Goal: Task Accomplishment & Management: Manage account settings

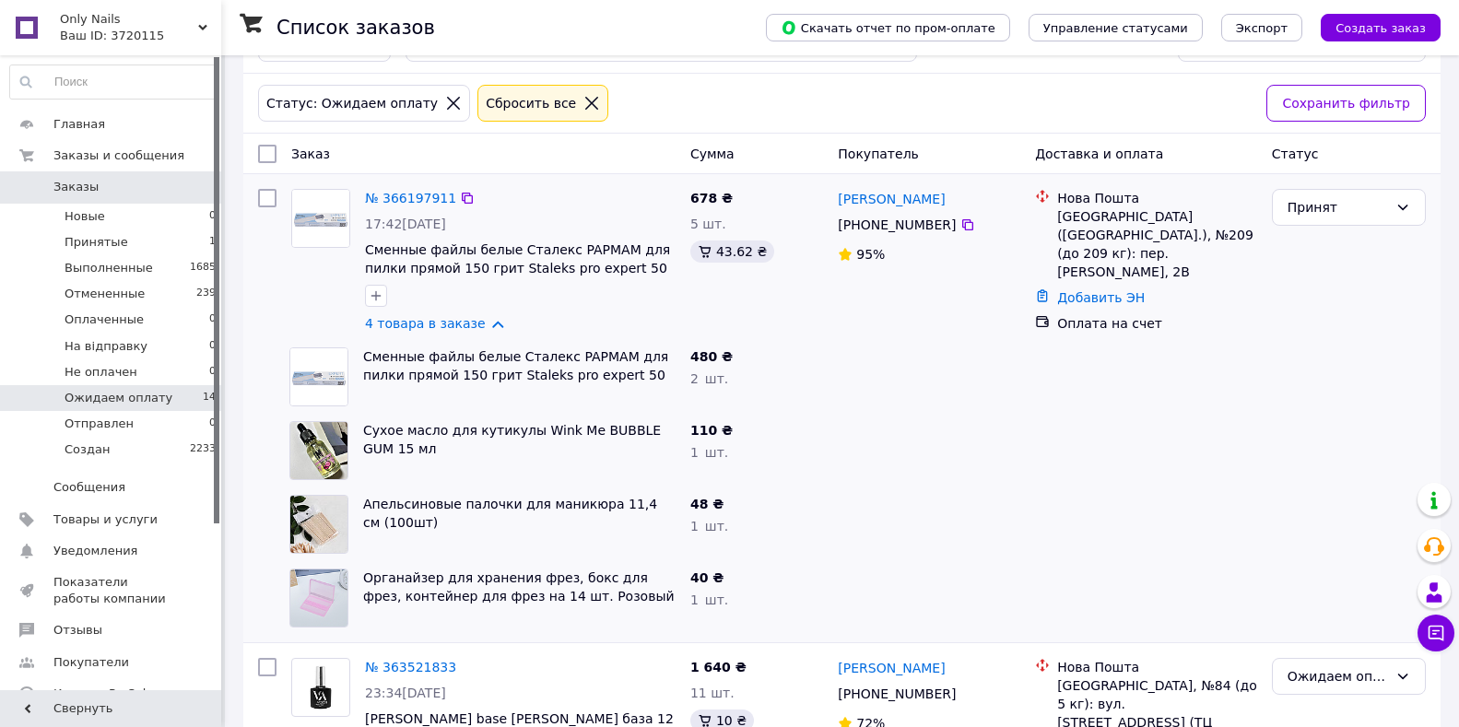
scroll to position [92, 0]
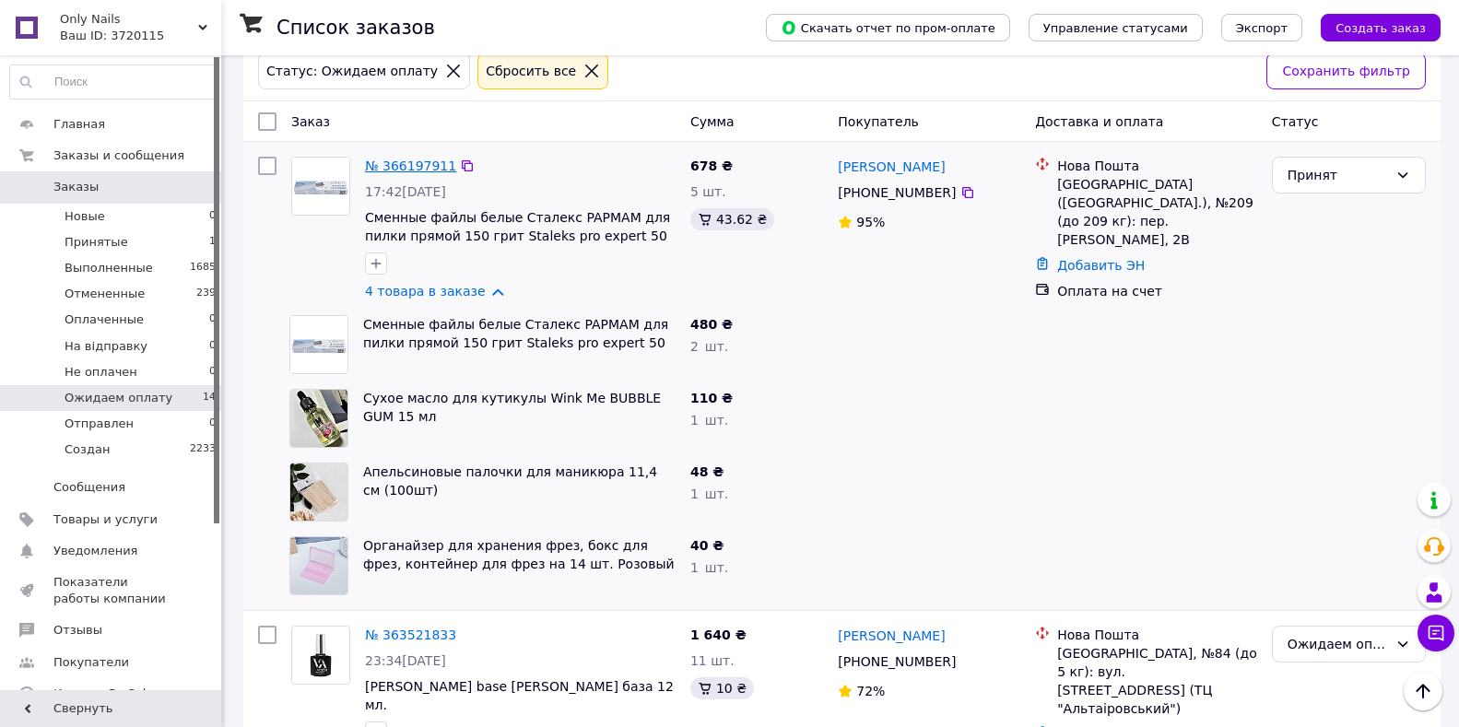
click at [410, 165] on link "№ 366197911" at bounding box center [410, 165] width 91 height 15
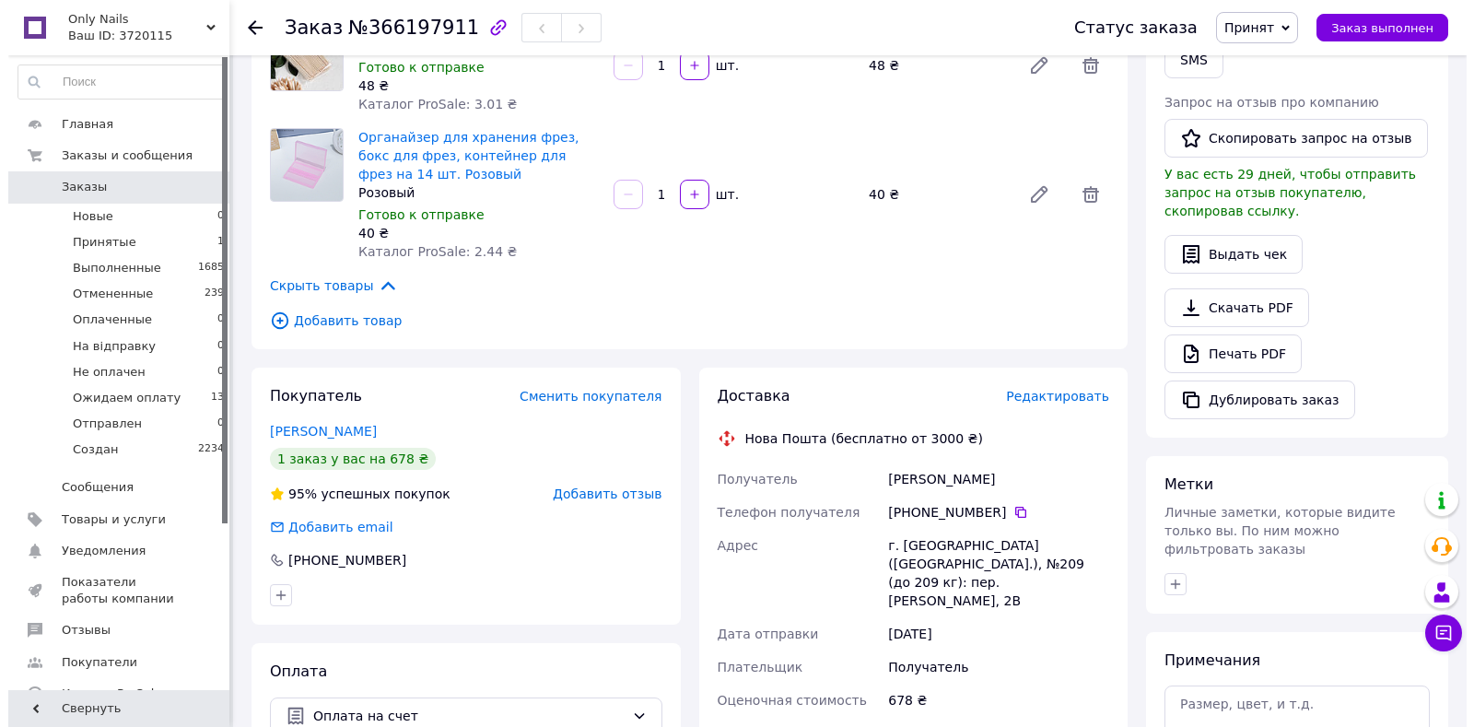
scroll to position [461, 0]
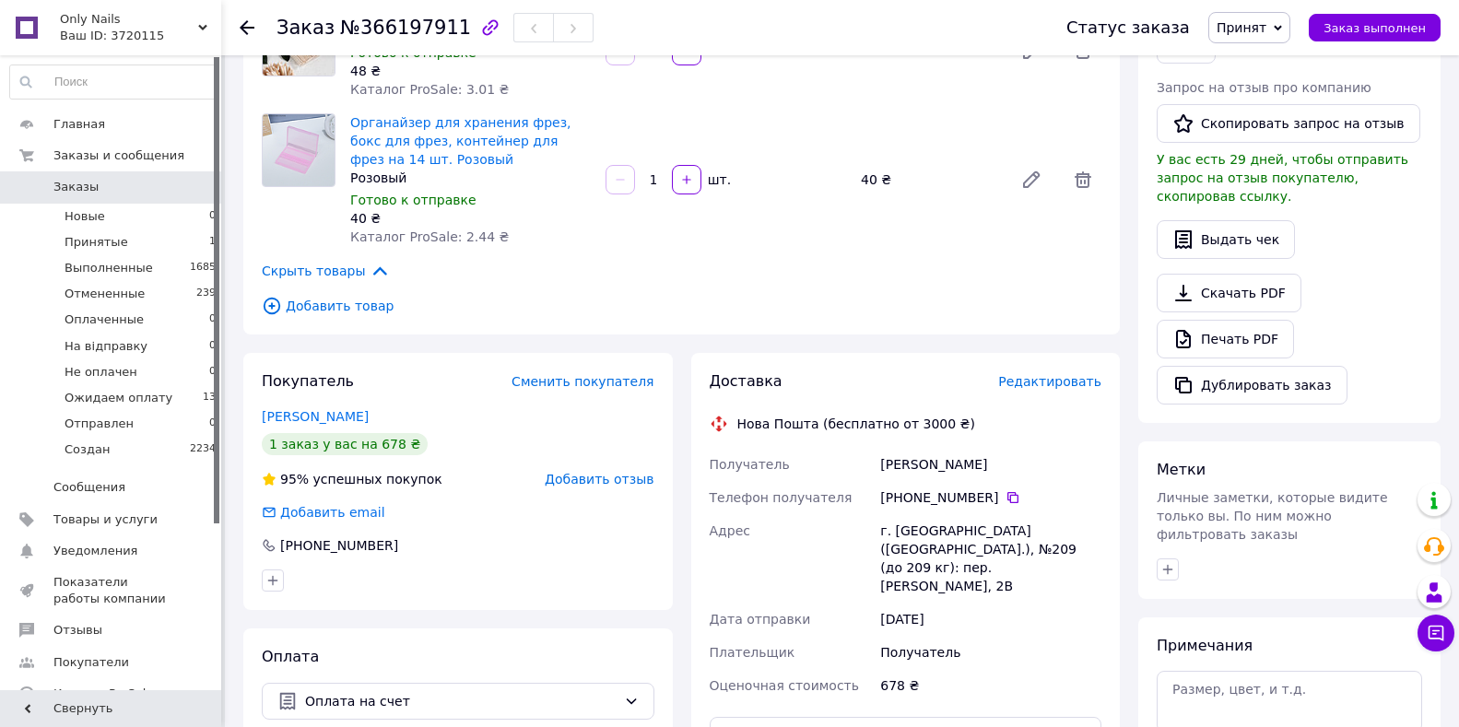
click at [1059, 374] on span "Редактировать" at bounding box center [1049, 381] width 103 height 15
click at [1026, 374] on span "Редактировать" at bounding box center [1049, 381] width 103 height 15
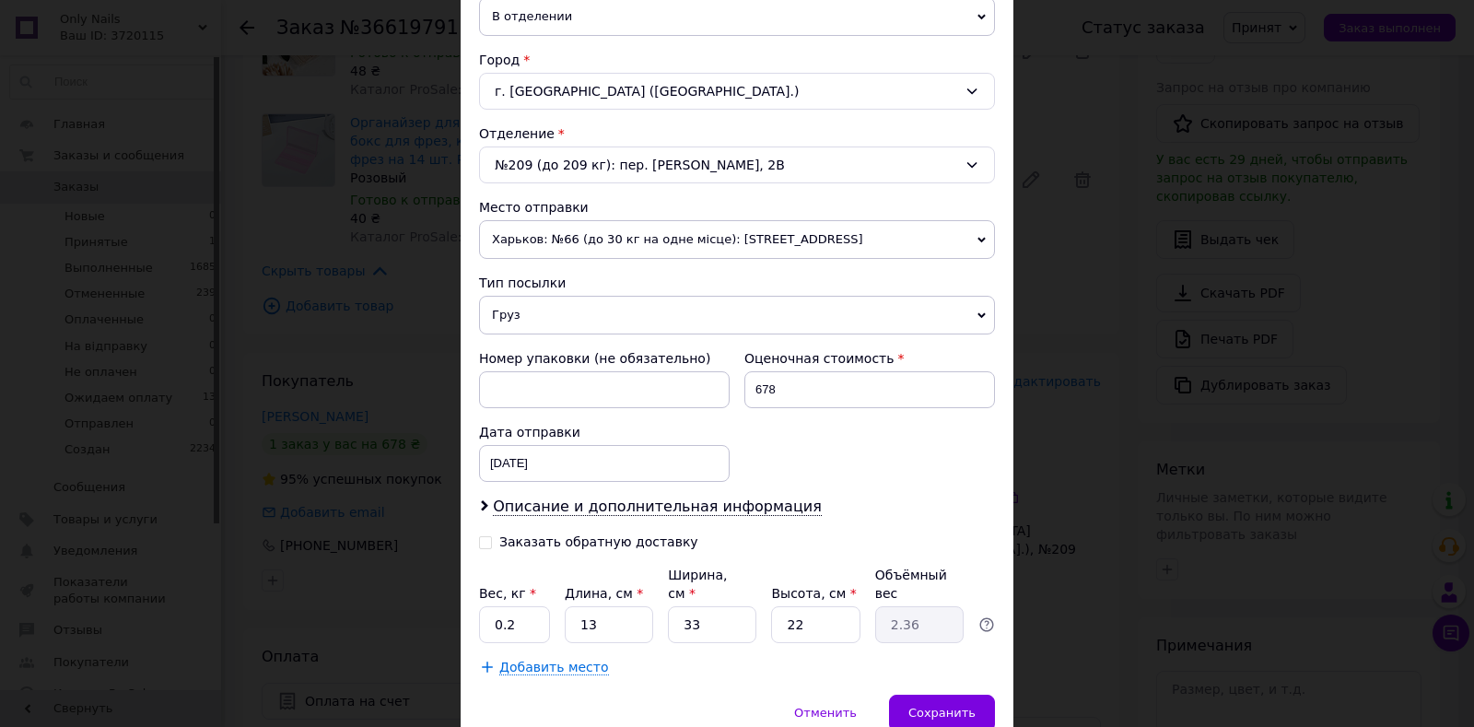
scroll to position [530, 0]
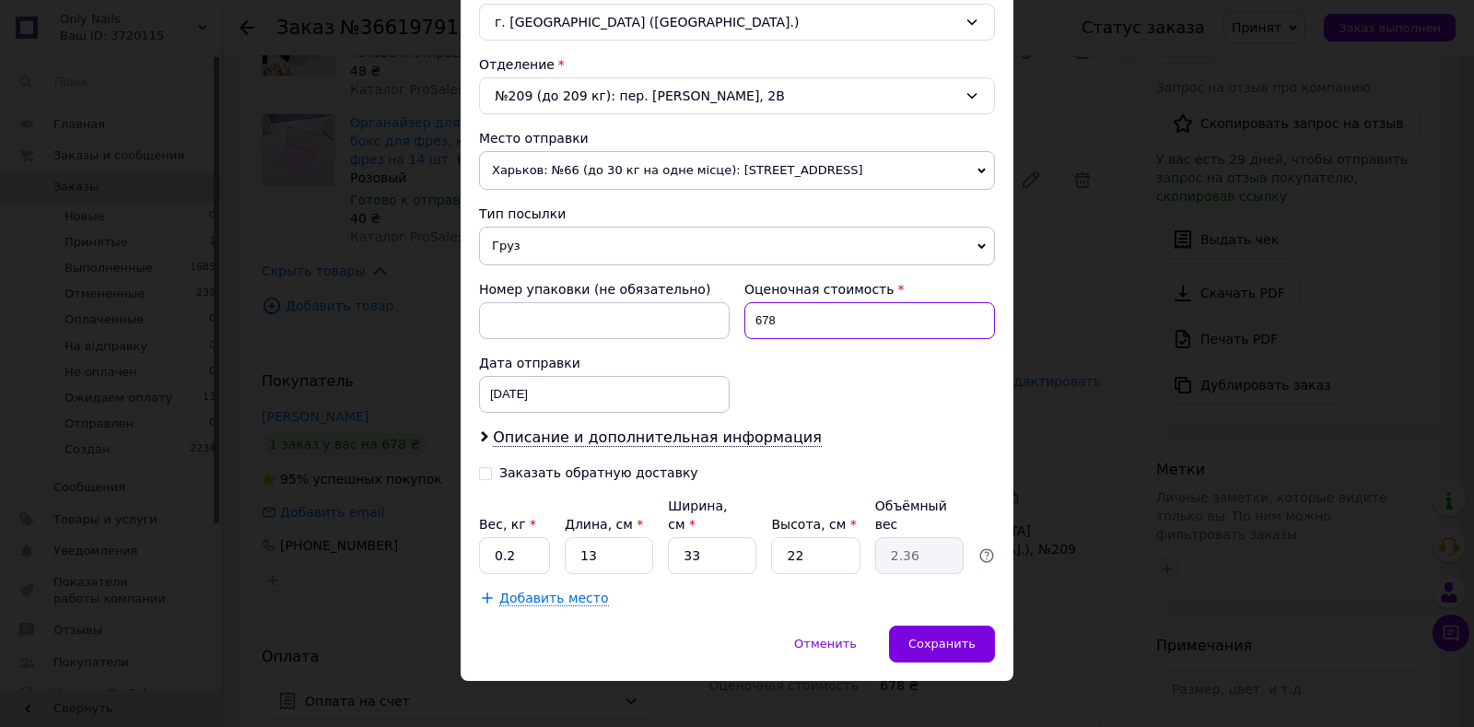
drag, startPoint x: 784, startPoint y: 327, endPoint x: 753, endPoint y: 328, distance: 31.3
click at [753, 328] on input "678" at bounding box center [870, 320] width 251 height 37
click at [810, 369] on div "Номер упаковки (не обязательно) Оценочная стоимость 678 Дата отправки [DATE] < …" at bounding box center [737, 346] width 531 height 147
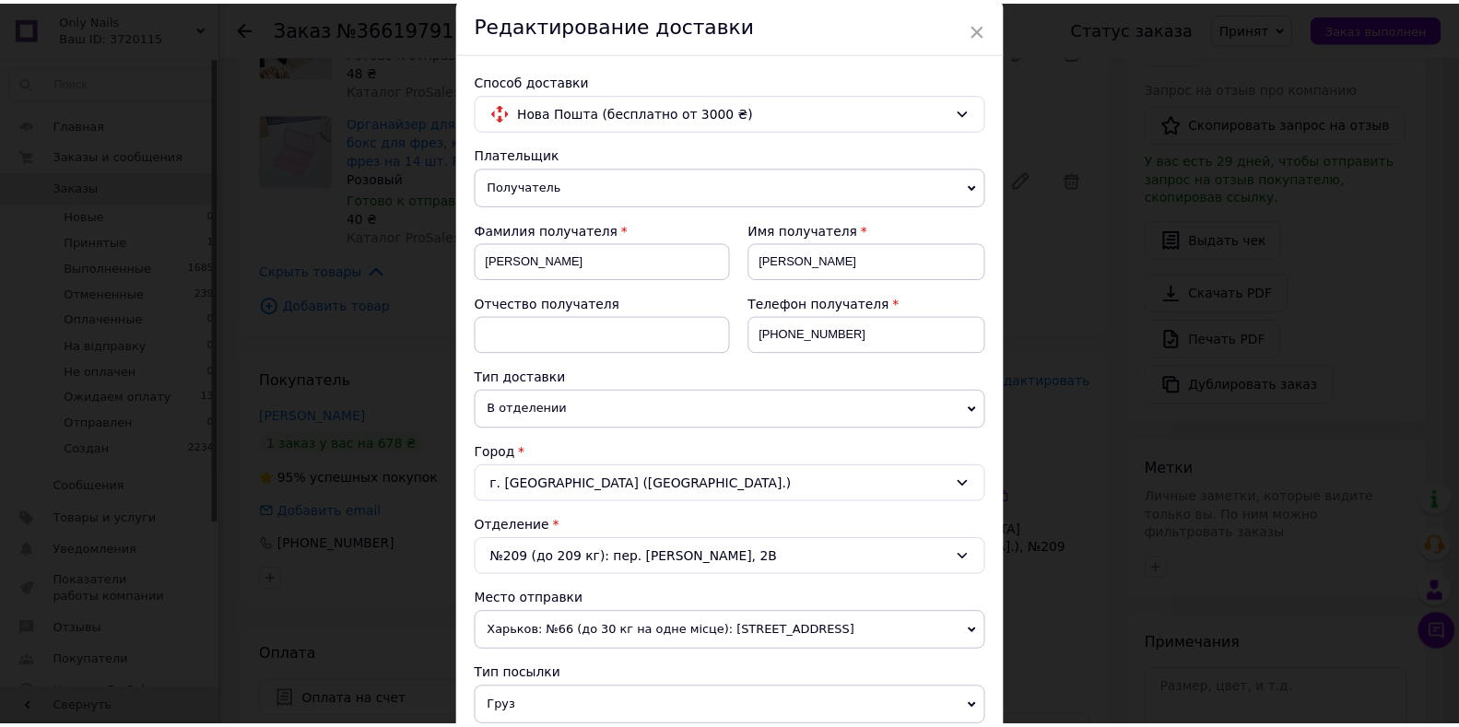
scroll to position [0, 0]
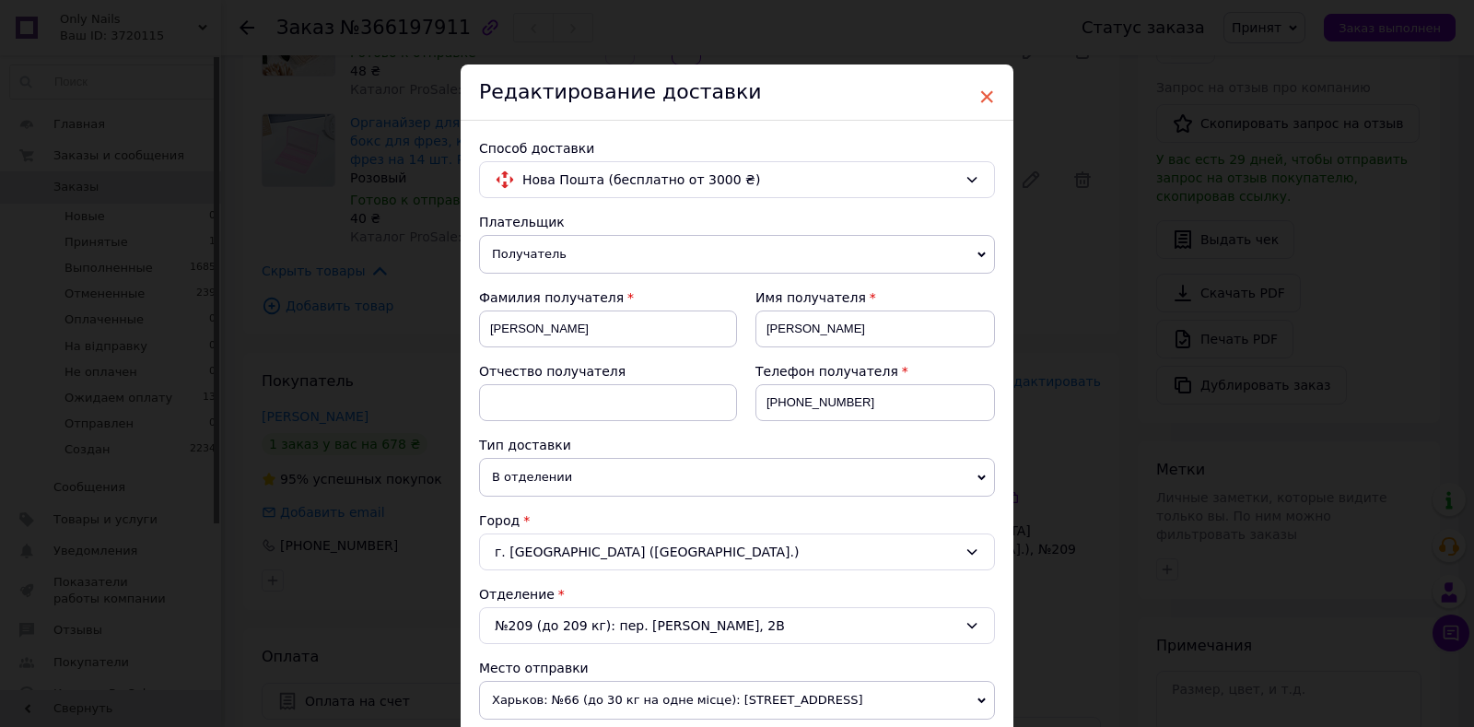
click at [988, 102] on span "×" at bounding box center [987, 96] width 17 height 31
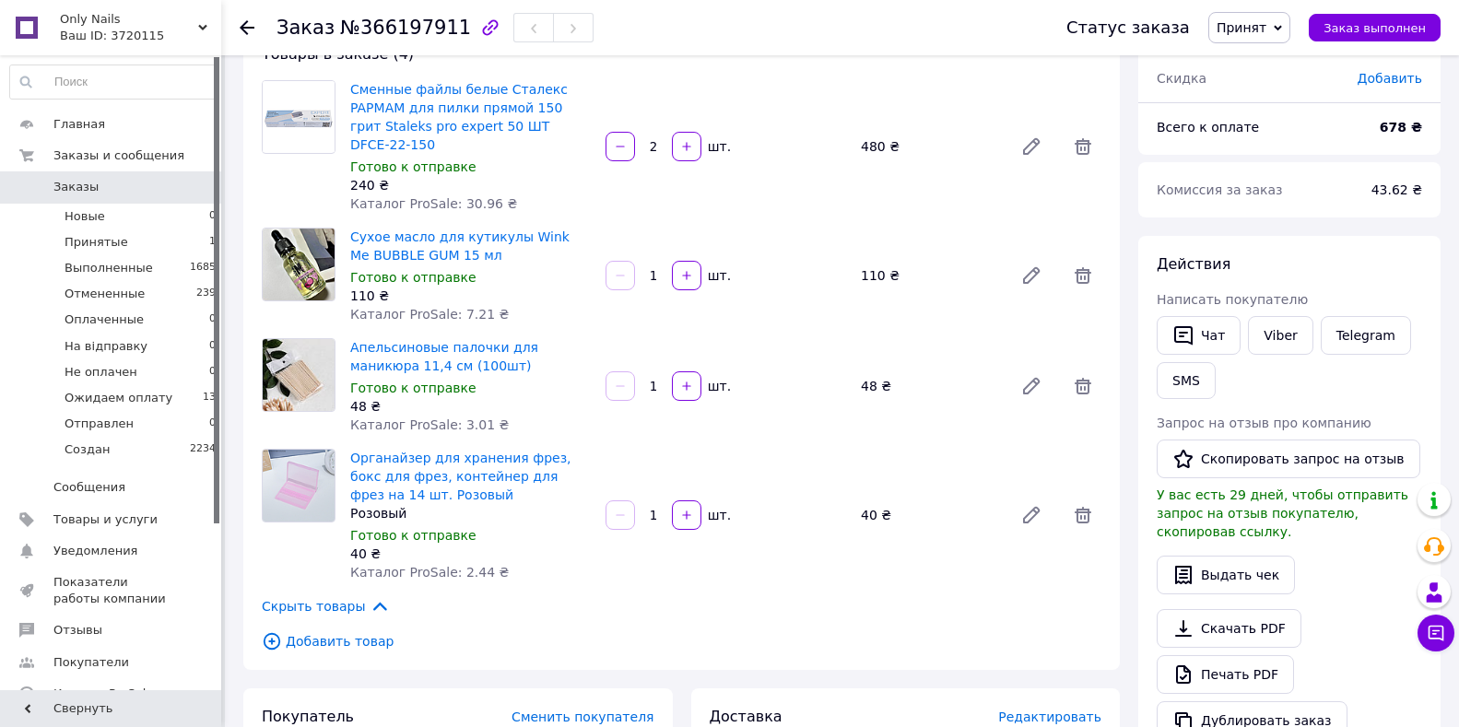
scroll to position [92, 0]
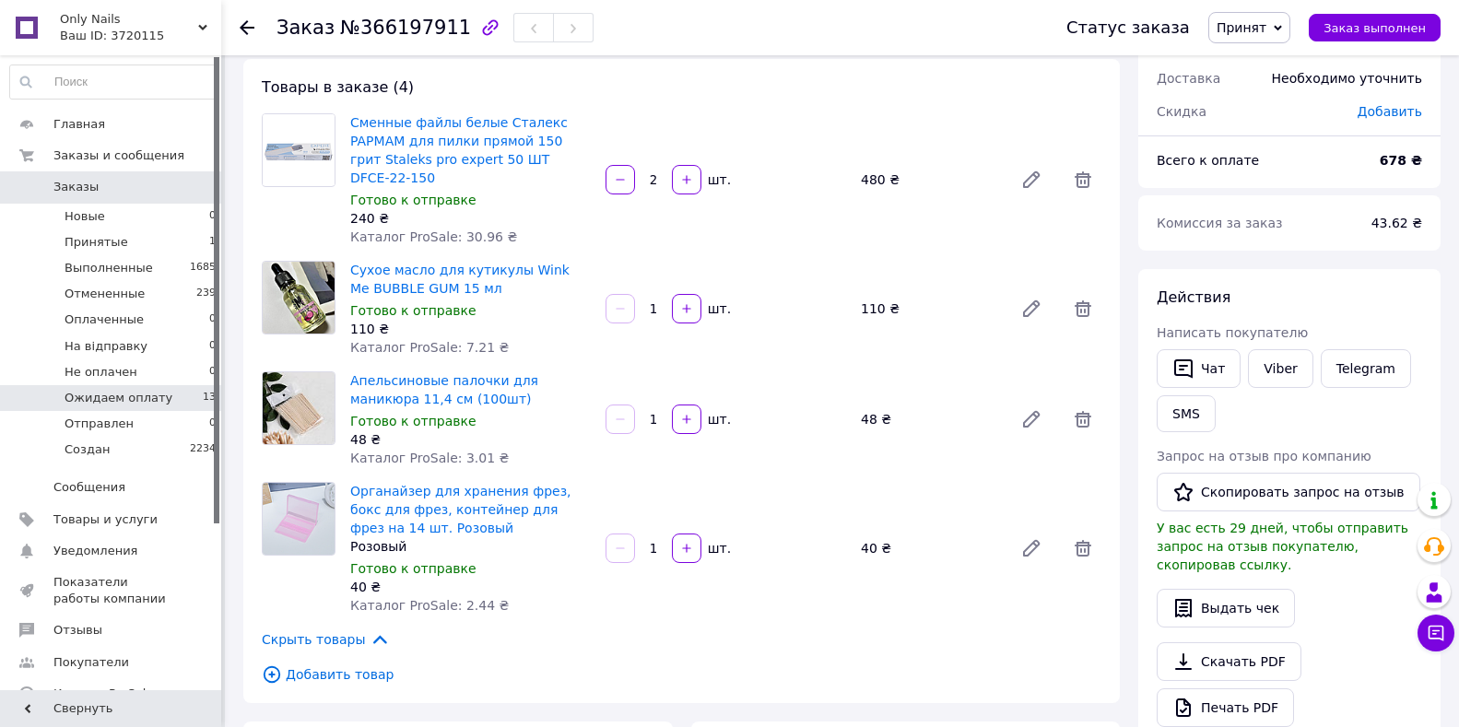
click at [158, 399] on li "Ожидаем оплату 13" at bounding box center [113, 398] width 227 height 26
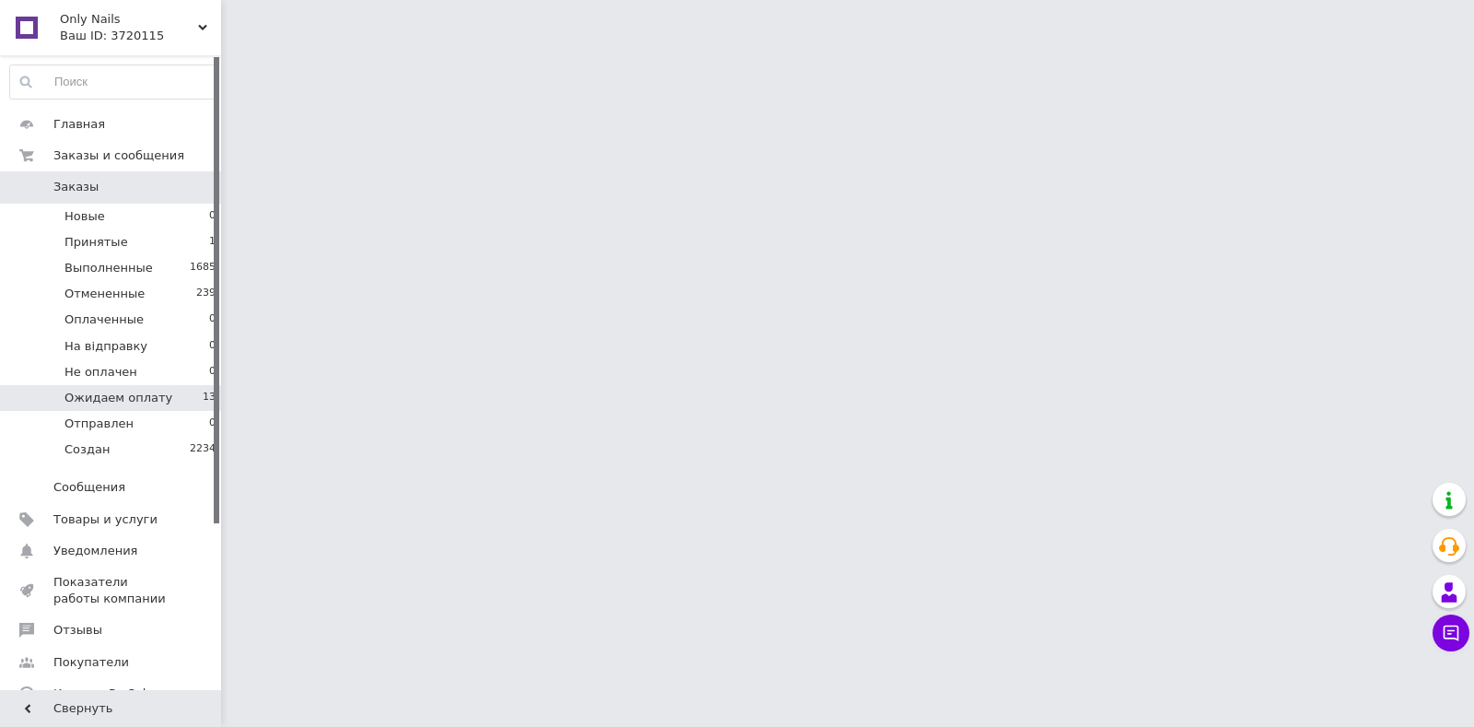
click at [158, 399] on li "Ожидаем оплату 13" at bounding box center [113, 398] width 227 height 26
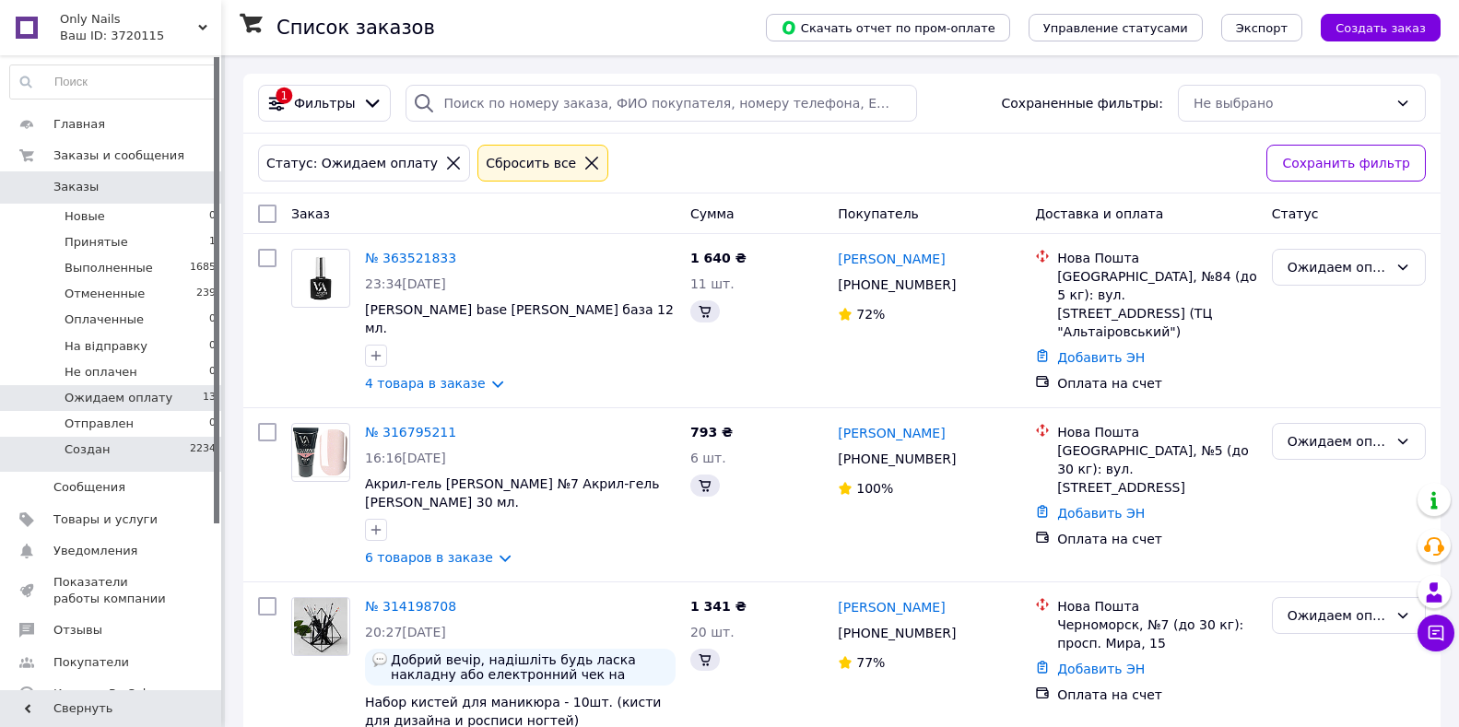
click at [143, 447] on li "Создан 2234" at bounding box center [113, 454] width 227 height 35
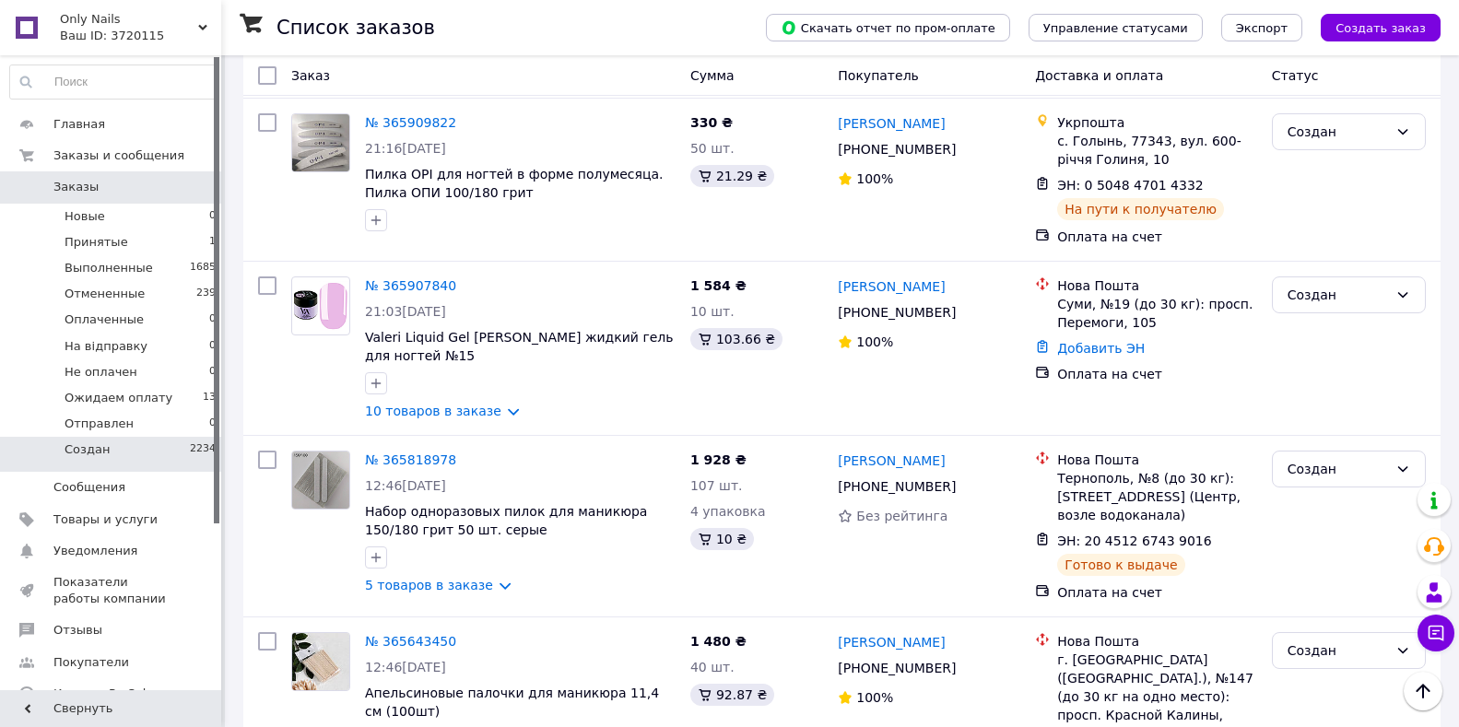
scroll to position [921, 0]
